Goal: Find specific page/section: Find specific page/section

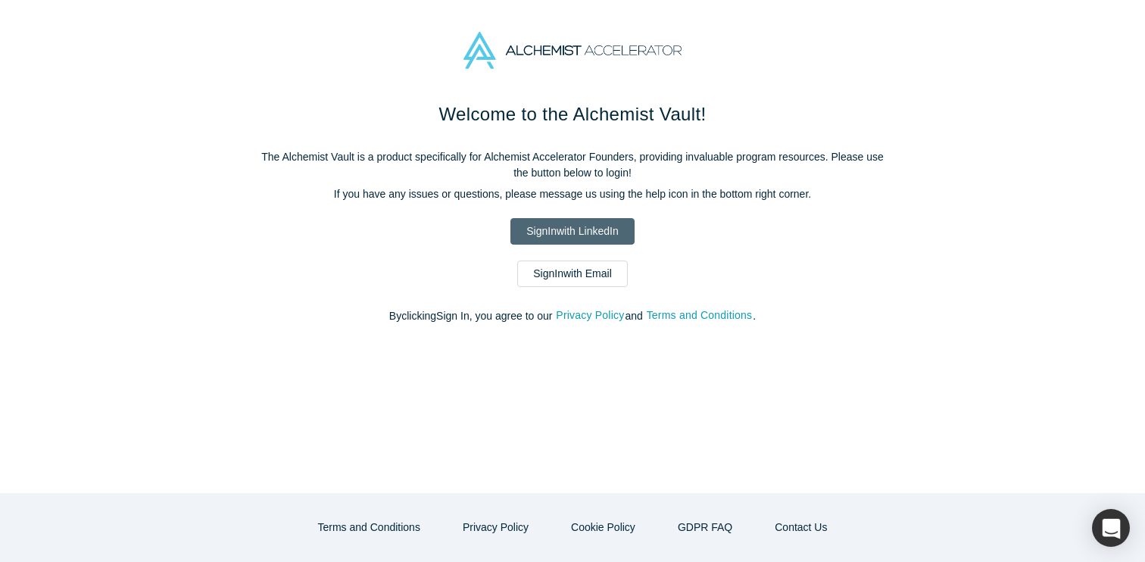
click at [575, 236] on link "Sign In with LinkedIn" at bounding box center [571, 231] width 123 height 27
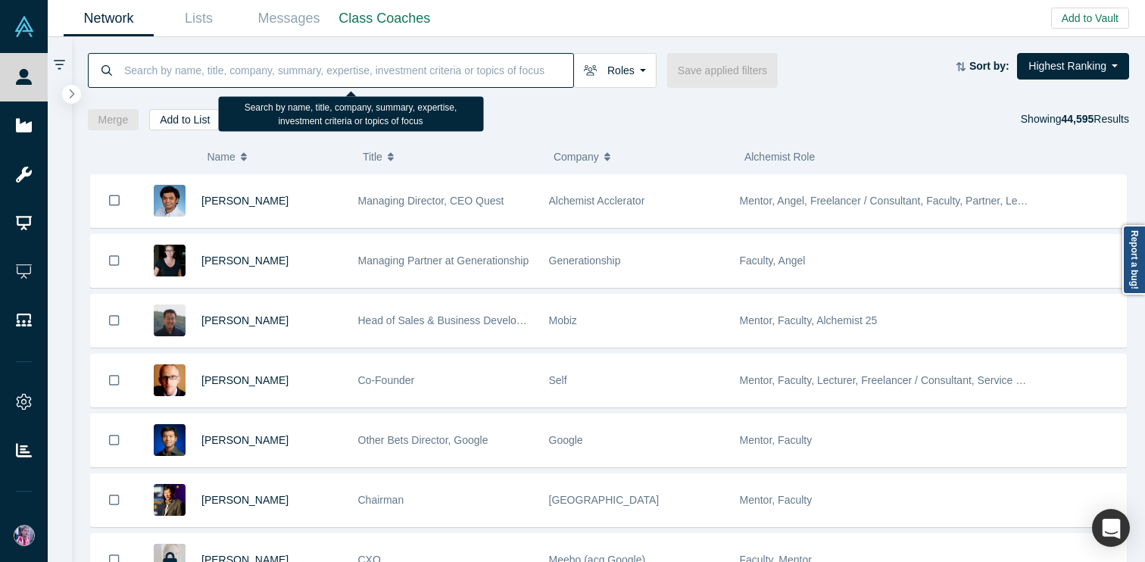
click at [257, 70] on input at bounding box center [348, 70] width 451 height 36
paste input "[PERSON_NAME]"
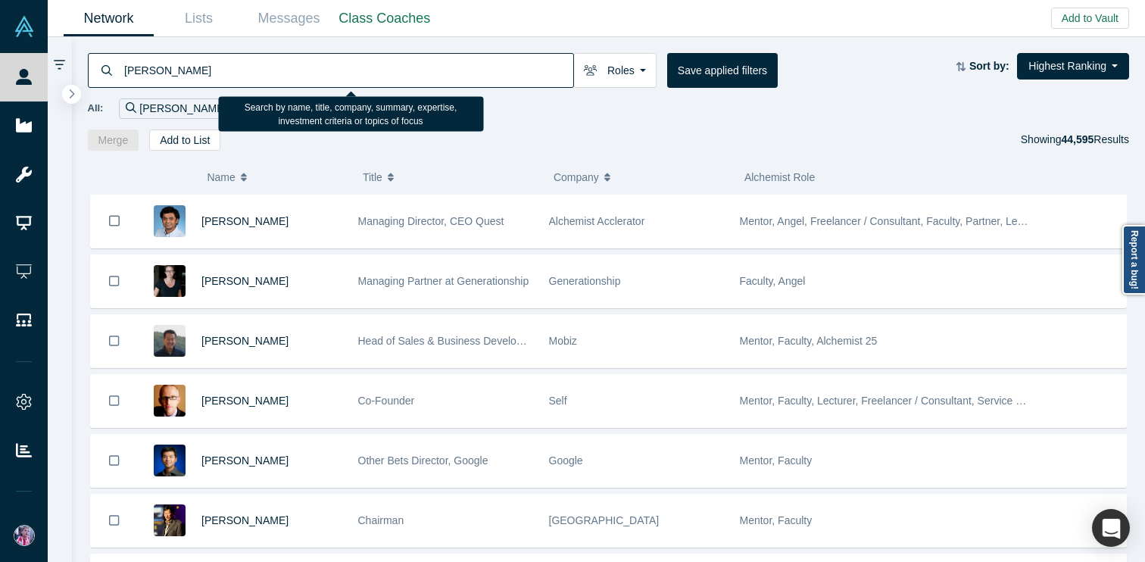
type input "[PERSON_NAME]"
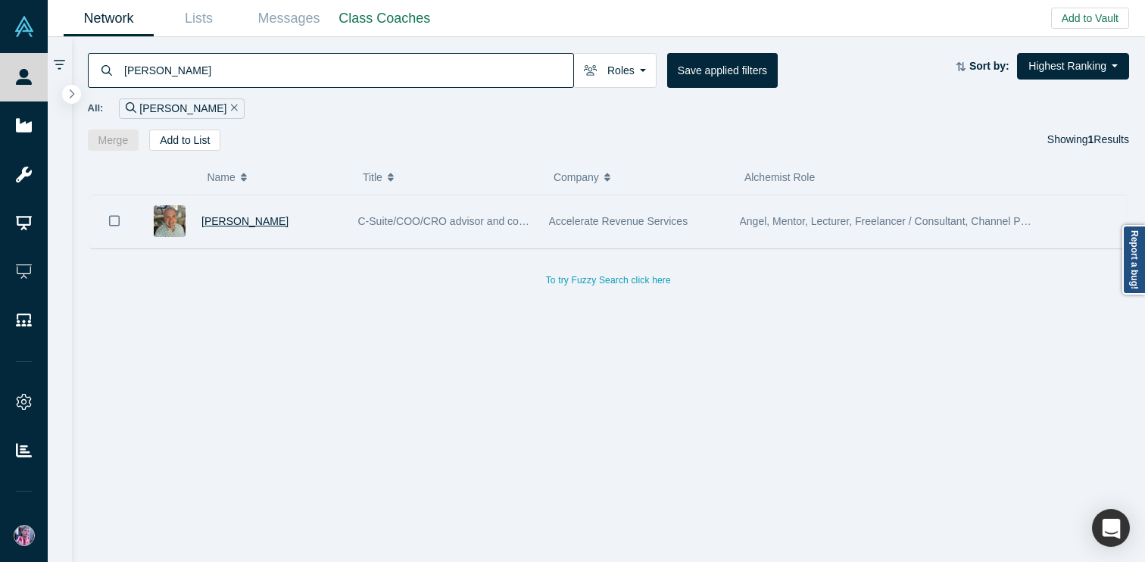
click at [226, 223] on span "[PERSON_NAME]" at bounding box center [244, 221] width 87 height 12
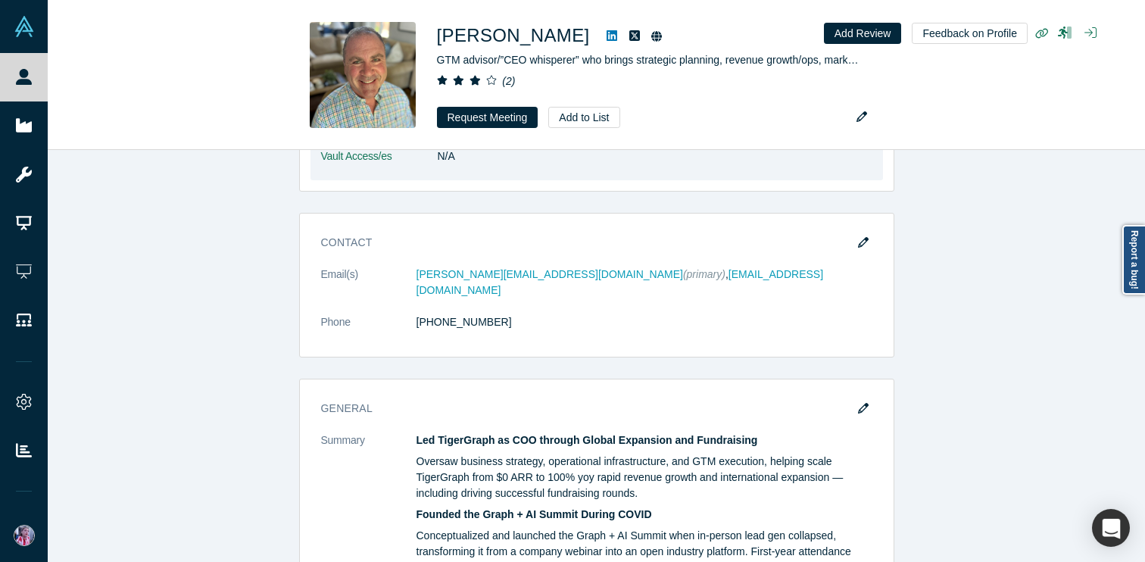
scroll to position [251, 0]
